Goal: Task Accomplishment & Management: Use online tool/utility

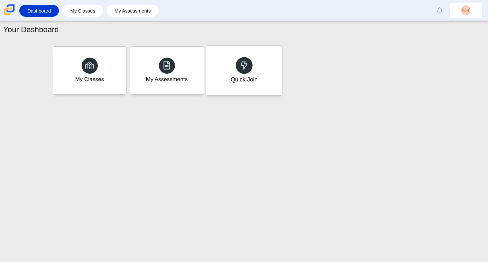
click at [243, 63] on icon at bounding box center [244, 64] width 9 height 9
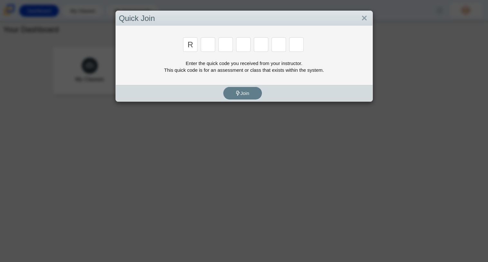
type input "r"
type input "c"
type input "g"
type input "2"
type input "9"
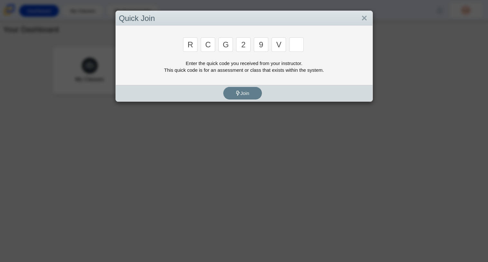
type input "v"
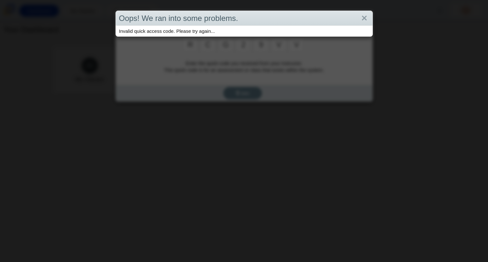
type input "v"
click at [187, 68] on div "Oops! We ran into some problems. Invalid quick access code. Please try again..." at bounding box center [244, 131] width 488 height 262
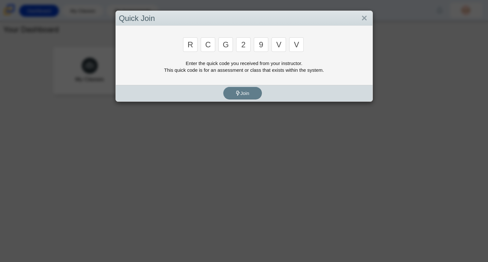
click at [299, 41] on input "v" at bounding box center [296, 44] width 14 height 14
type input "u"
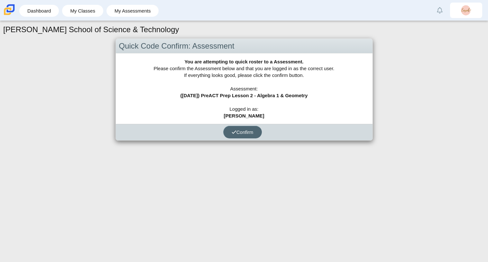
click at [247, 128] on button "Confirm" at bounding box center [242, 132] width 39 height 13
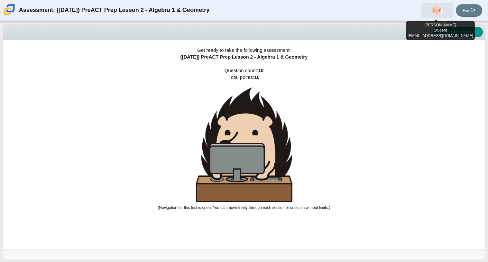
click at [442, 15] on span at bounding box center [437, 10] width 32 height 15
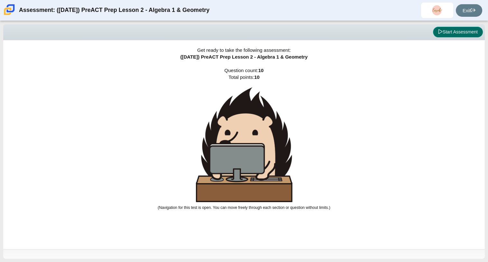
click at [471, 30] on button "Start Assessment" at bounding box center [458, 32] width 50 height 11
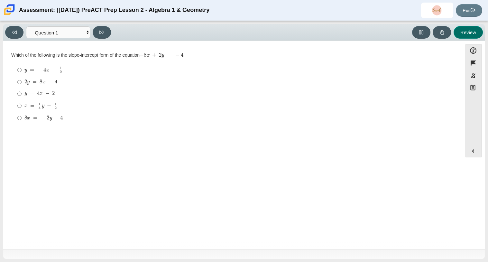
click at [471, 32] on button "Review" at bounding box center [468, 32] width 29 height 13
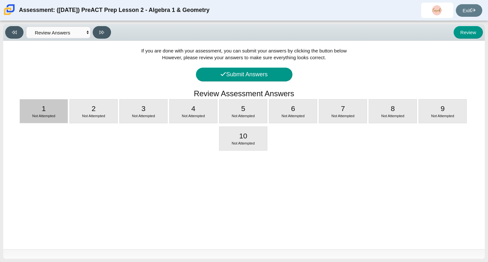
click at [35, 107] on div "1 Not Attempted" at bounding box center [44, 110] width 48 height 23
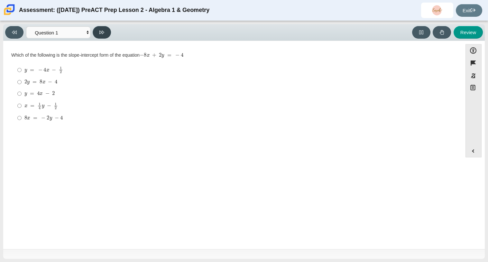
click at [103, 26] on button at bounding box center [102, 32] width 18 height 13
click at [14, 32] on icon at bounding box center [14, 33] width 5 height 4
click at [474, 87] on icon "Notepad" at bounding box center [473, 87] width 6 height 6
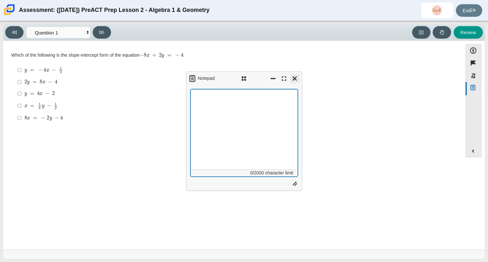
click at [292, 78] on button "Close" at bounding box center [295, 79] width 10 height 10
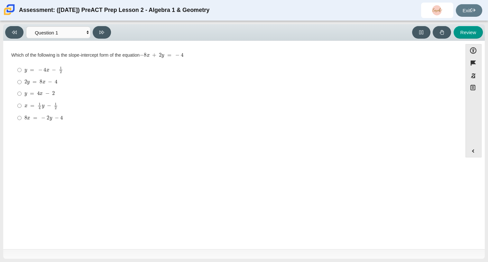
click at [111, 42] on div "Accessibility options Close Color scheme Font size Zoom Change the background a…" at bounding box center [244, 145] width 482 height 208
click at [108, 40] on div "Viewing Question 1 of 10 in Pacing Mode Questions Question 1 Question 2 Questio…" at bounding box center [244, 32] width 482 height 17
click at [103, 31] on icon at bounding box center [101, 33] width 5 height 4
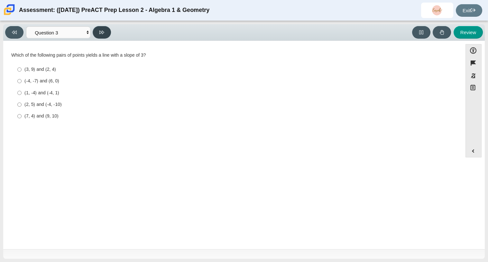
select select "89427bb7-e313-4f00-988f-8b8255897029"
